Goal: Information Seeking & Learning: Learn about a topic

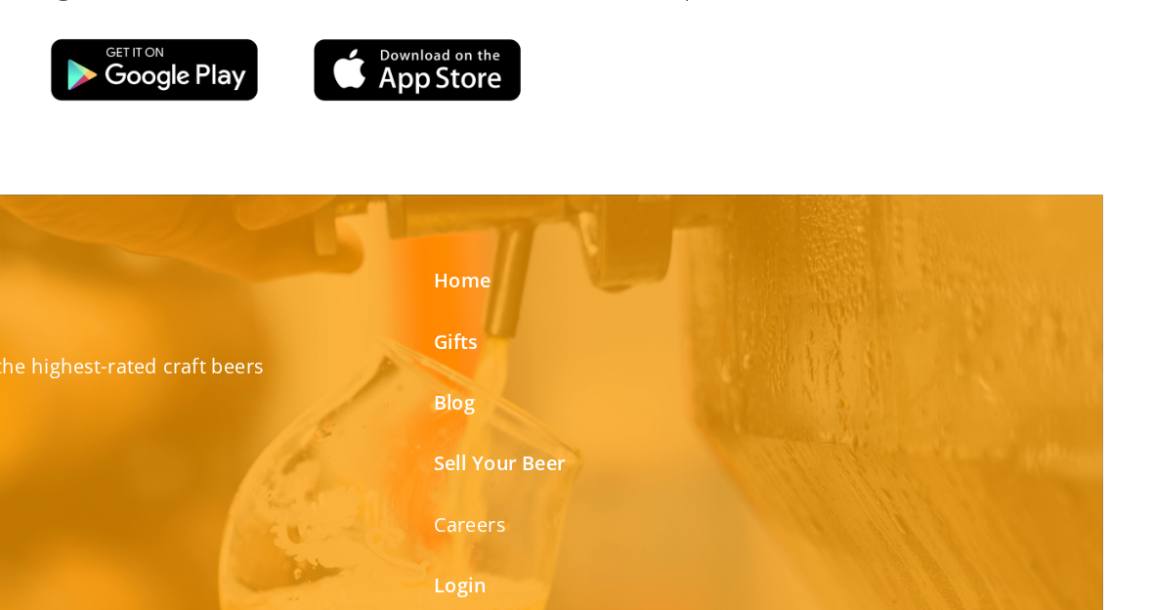
scroll to position [1239, 0]
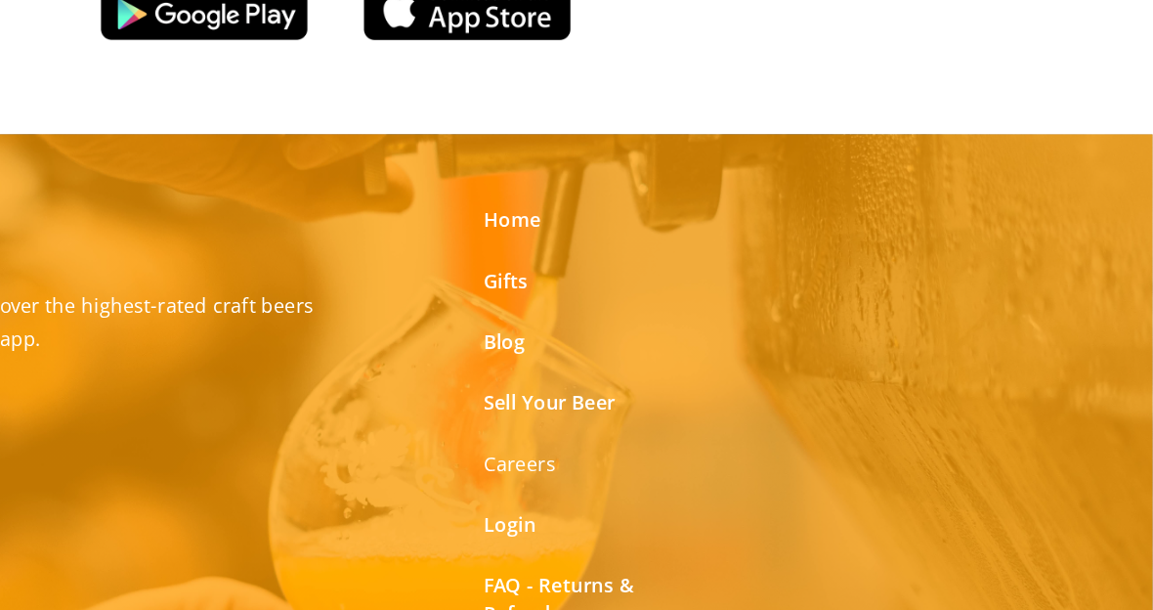
click at [666, 218] on div "Home Gifts Blog Sell Your Beer Careers Login FAQ - Returns & Refunds" at bounding box center [755, 378] width 179 height 321
click at [681, 230] on link "Home" at bounding box center [701, 240] width 40 height 20
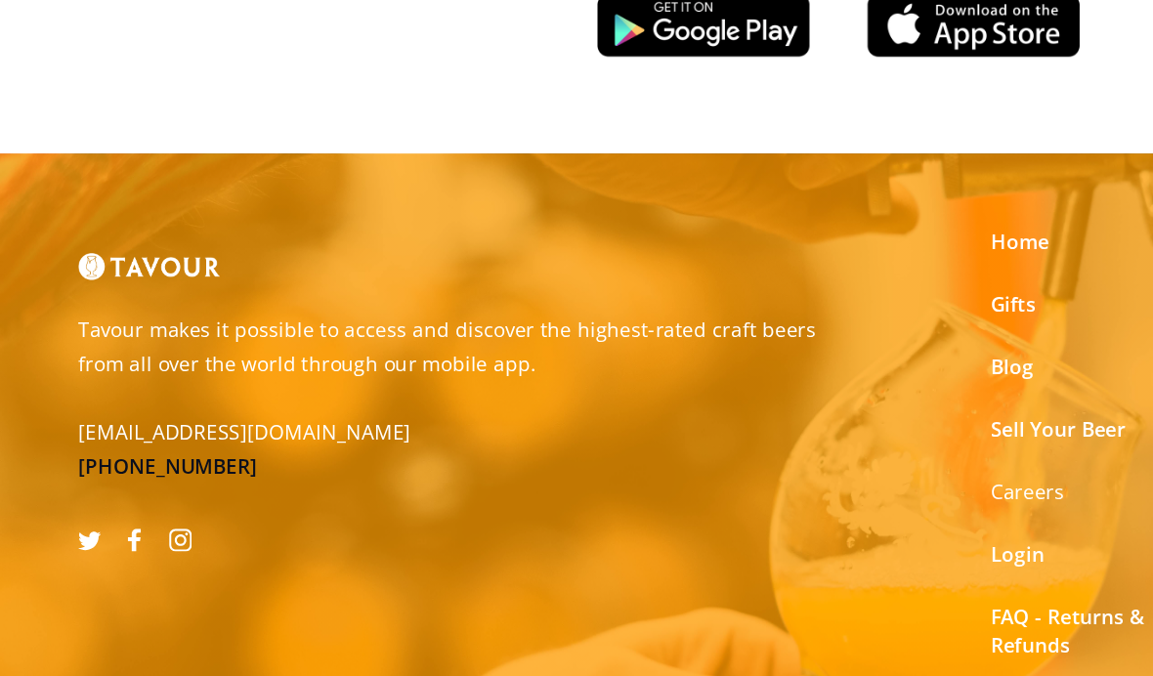
scroll to position [1149, 0]
click at [706, 320] on link "Home" at bounding box center [701, 330] width 40 height 20
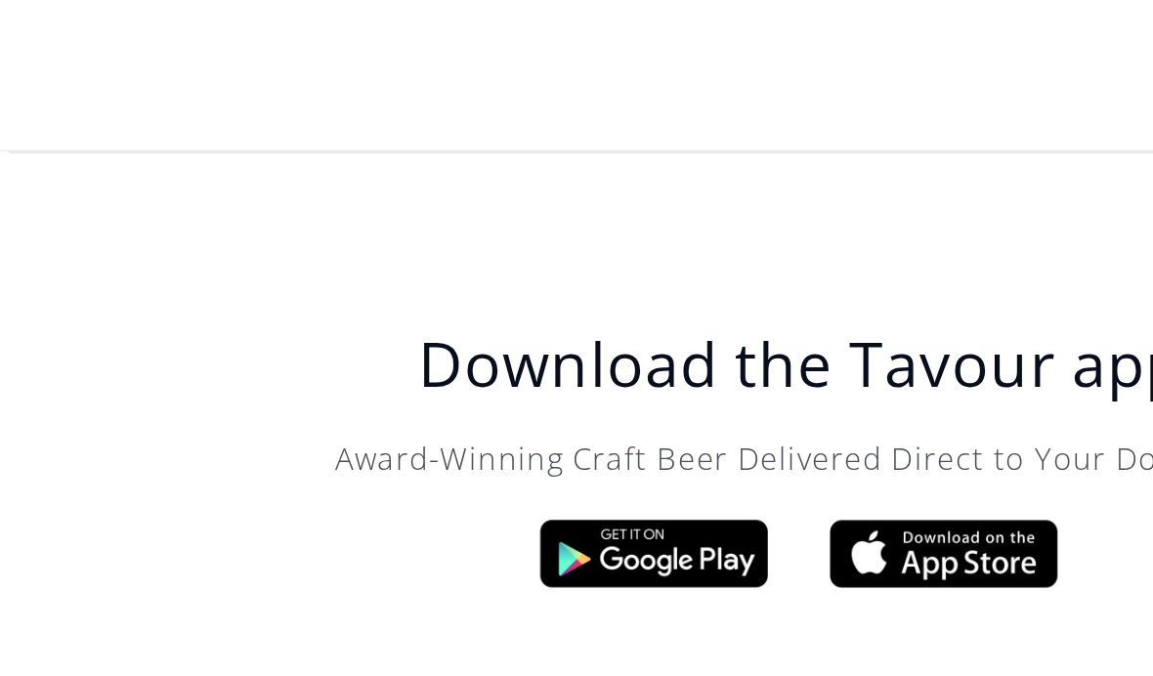
scroll to position [5964, 0]
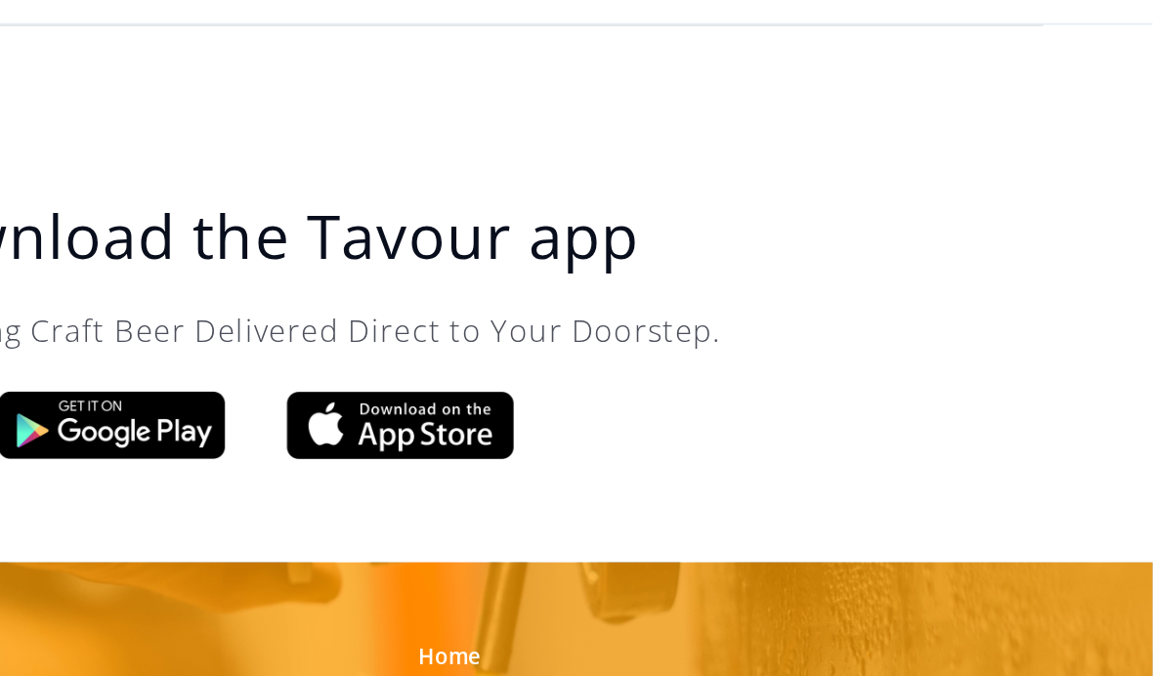
scroll to position [5897, 0]
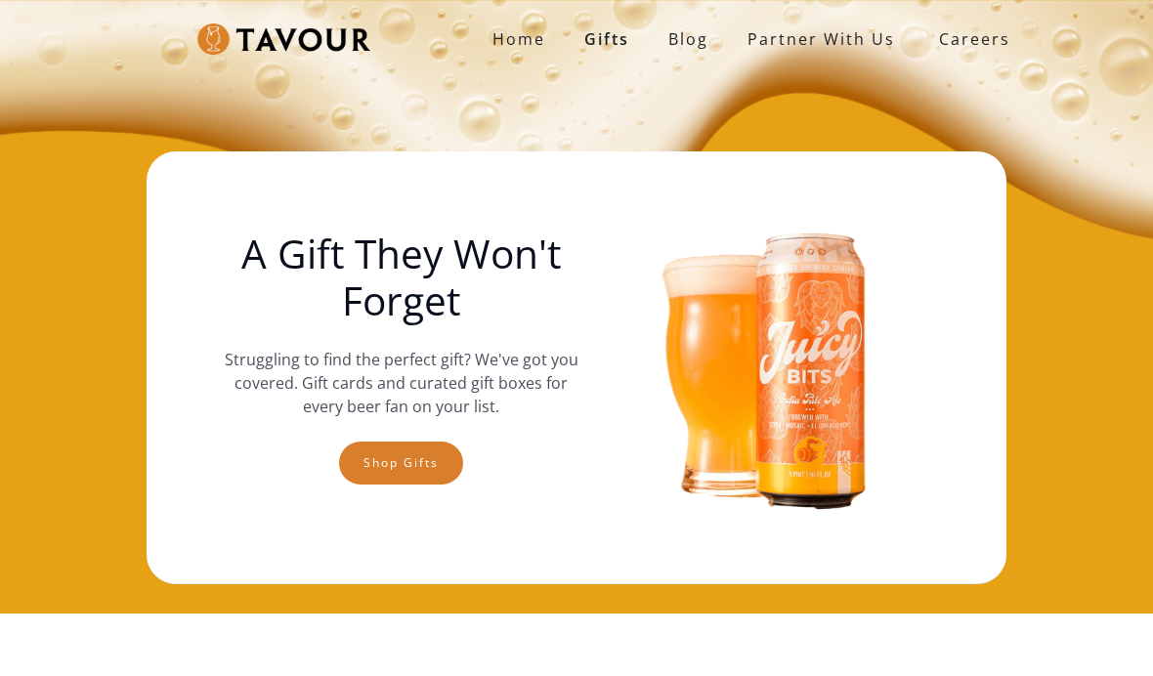
click at [505, 37] on strong "Home" at bounding box center [518, 38] width 53 height 21
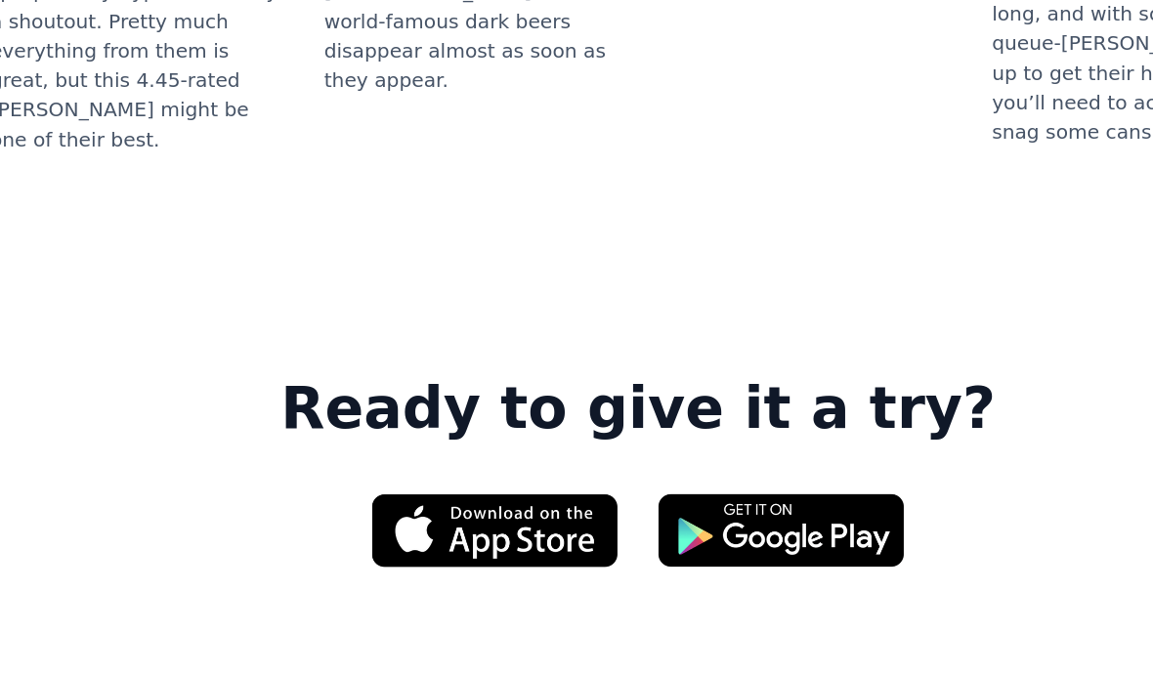
scroll to position [2866, 0]
